Goal: Task Accomplishment & Management: Manage account settings

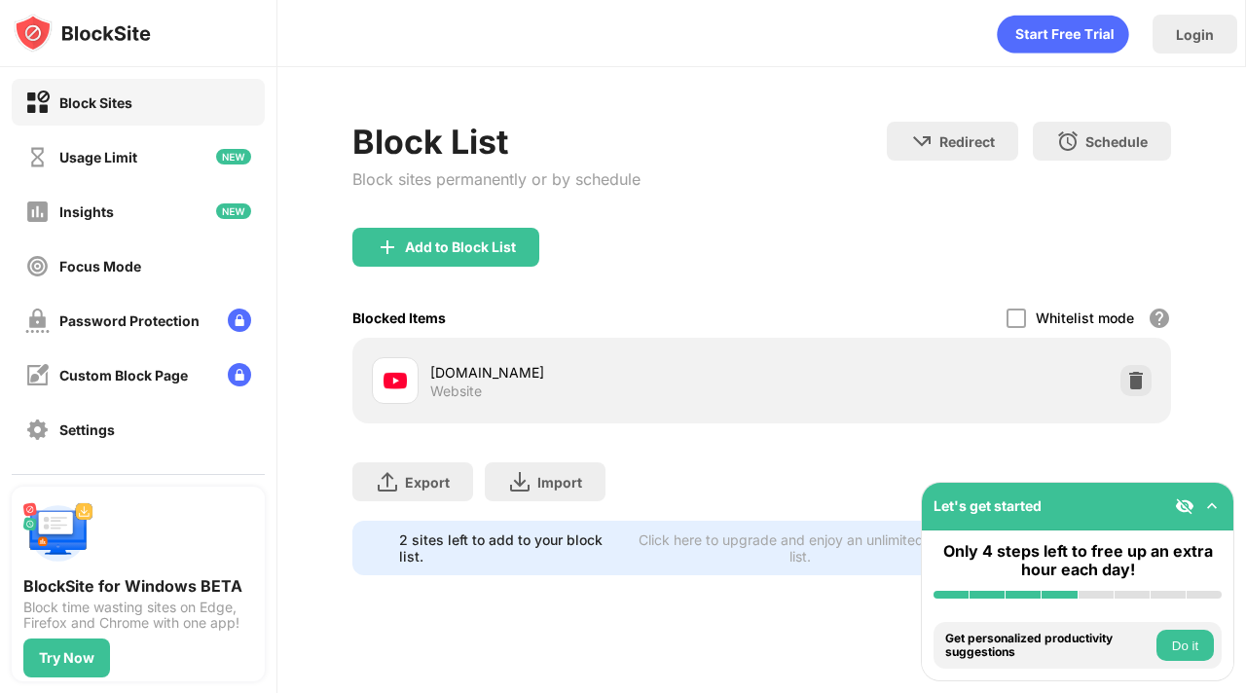
click at [1140, 376] on img at bounding box center [1135, 380] width 19 height 19
